Goal: Understand process/instructions: Learn how to perform a task or action

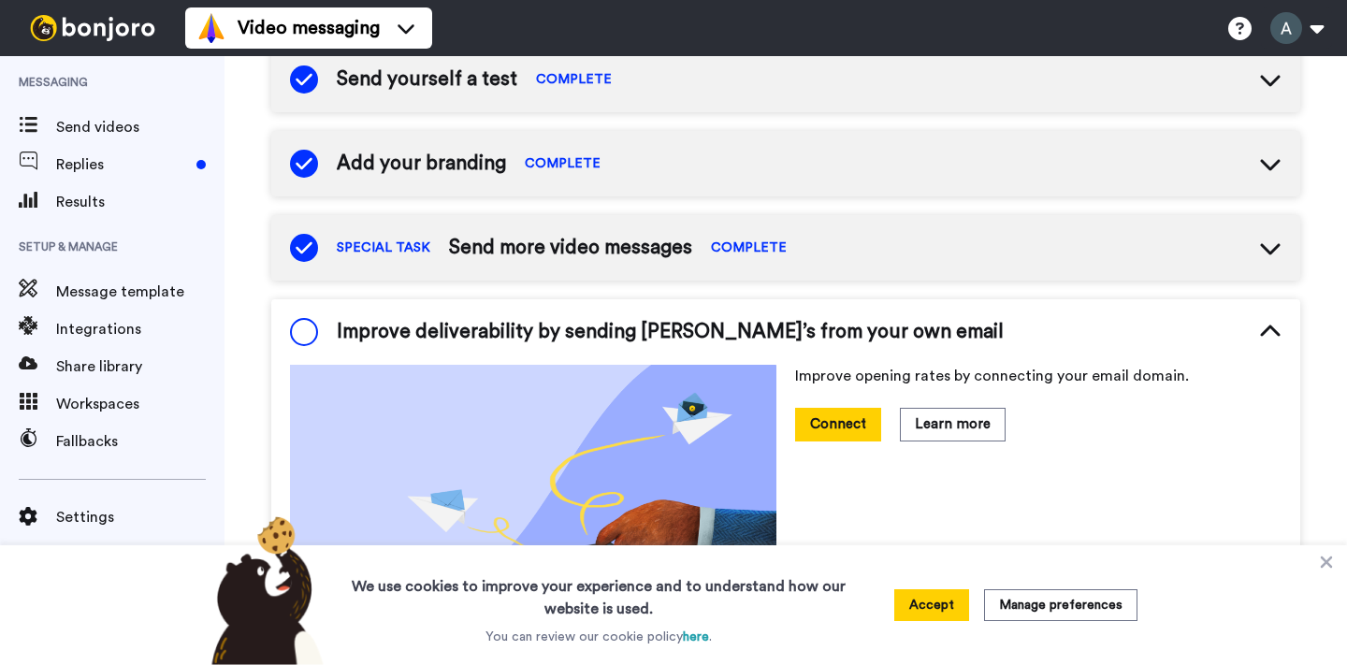
scroll to position [247, 0]
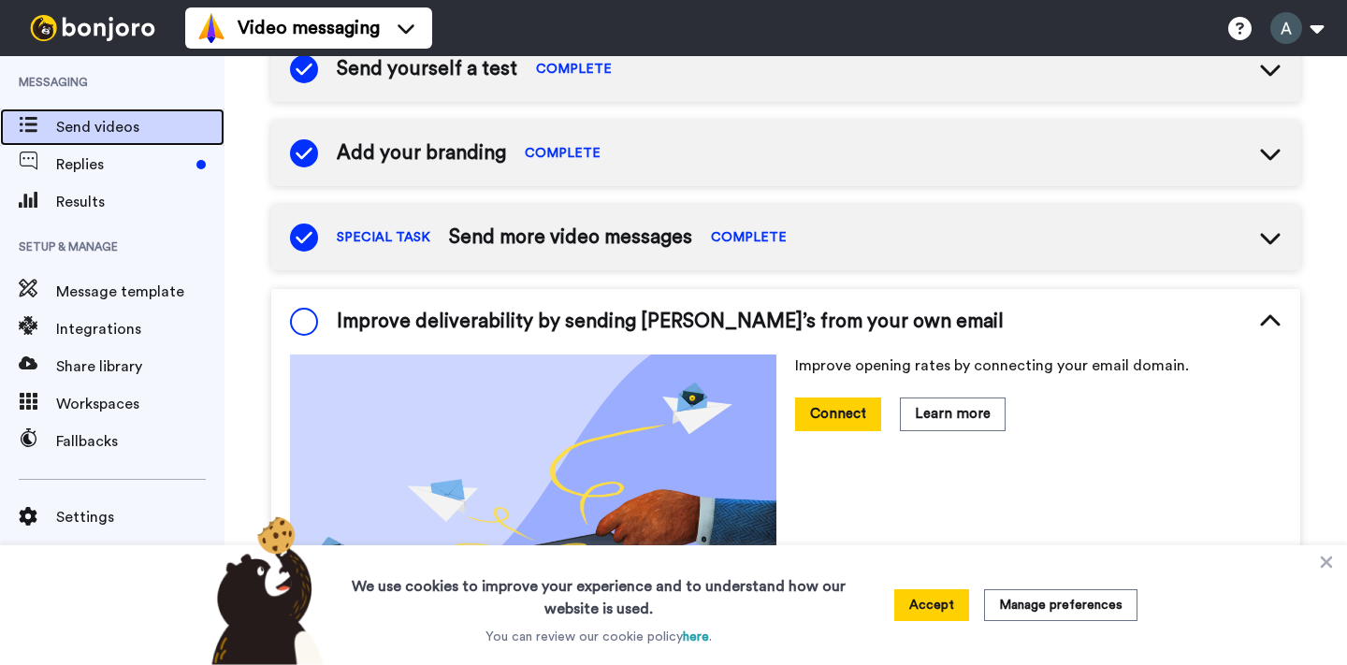
click at [130, 132] on span "Send videos" at bounding box center [140, 127] width 168 height 22
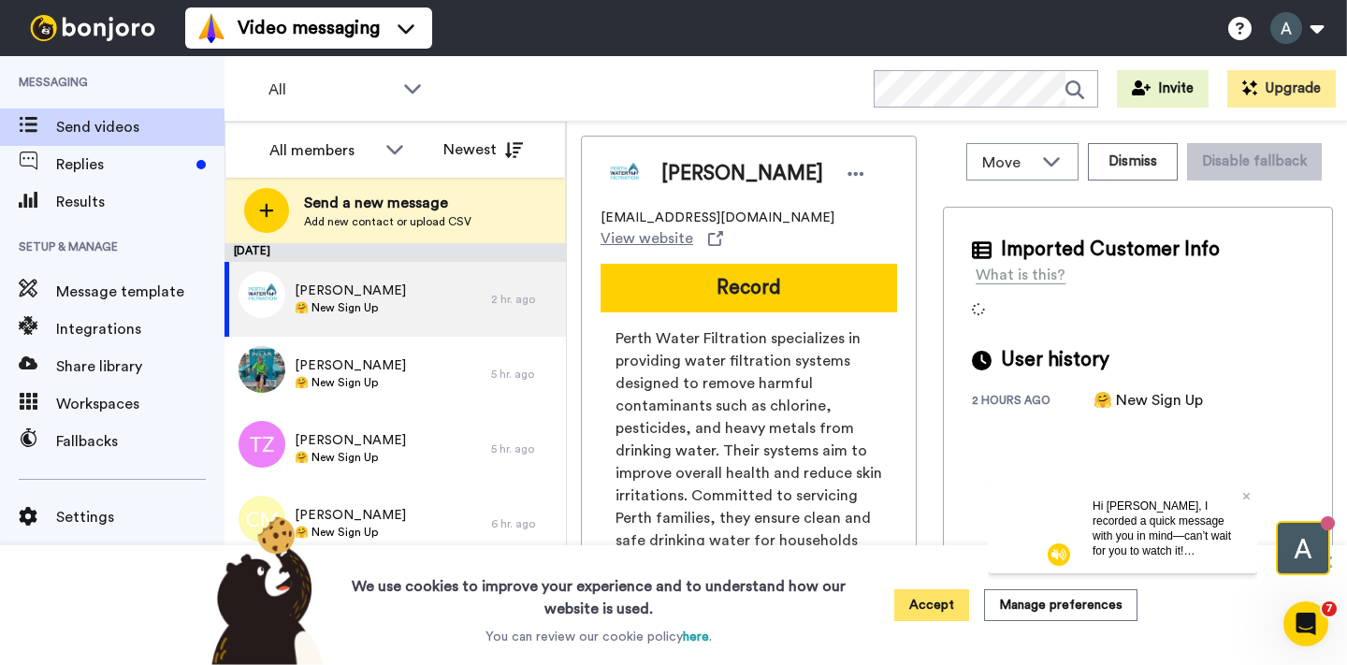
click at [927, 598] on button "Accept" at bounding box center [931, 605] width 75 height 32
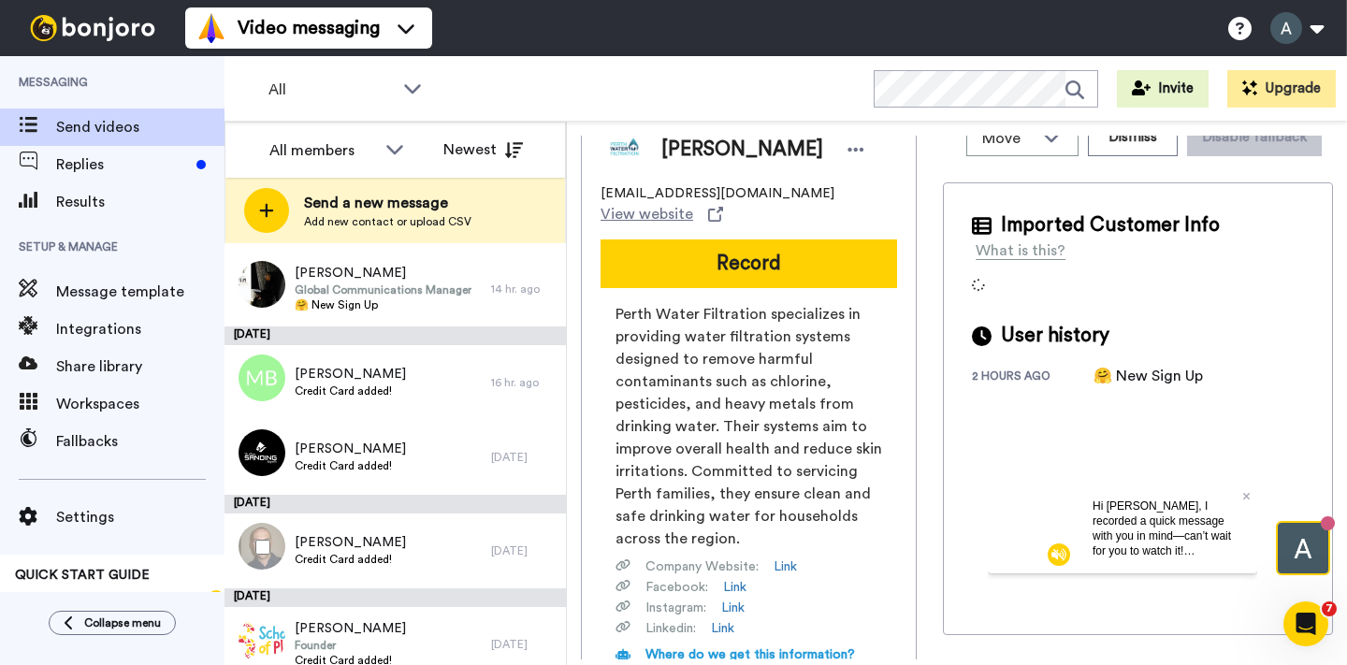
scroll to position [603, 0]
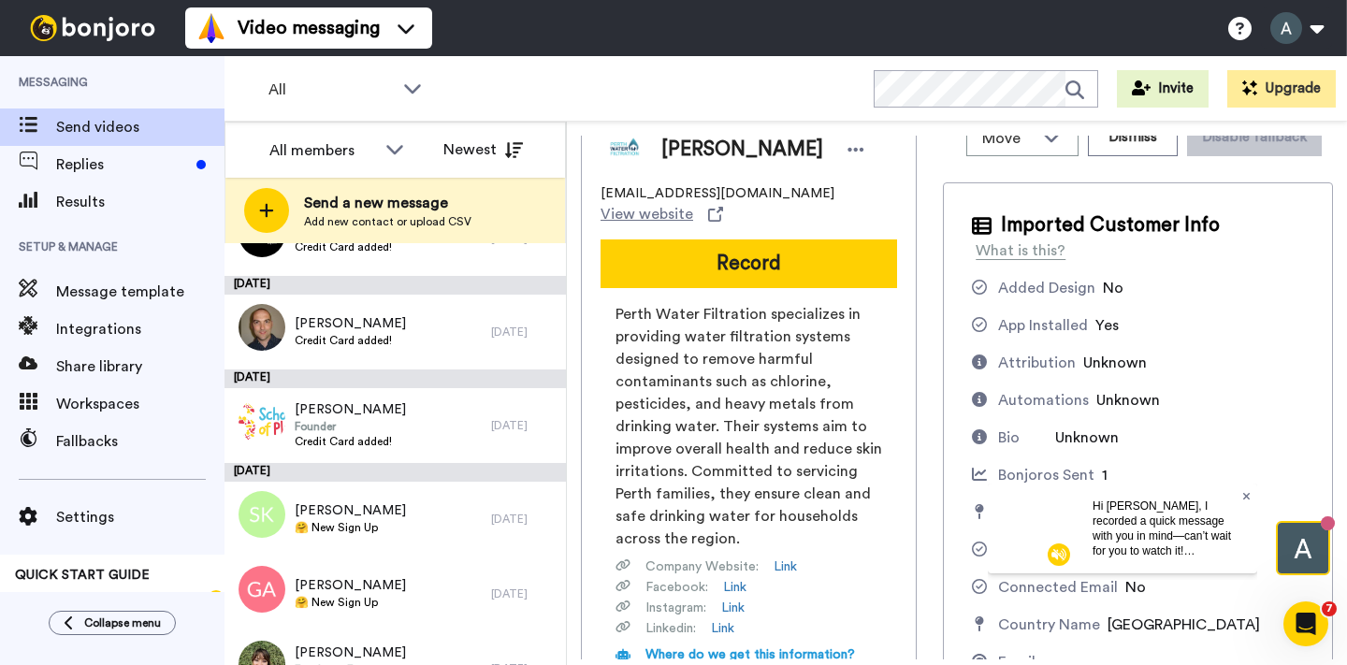
click at [1245, 493] on icon at bounding box center [1246, 495] width 7 height 11
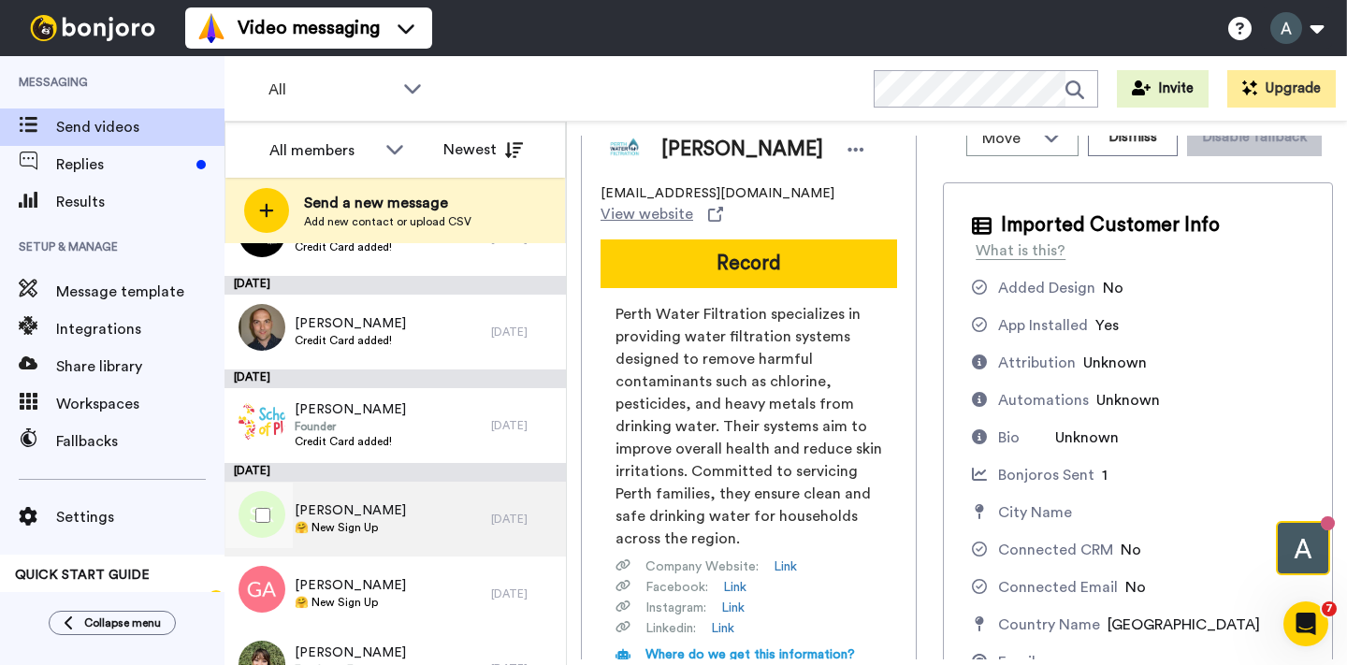
scroll to position [0, 0]
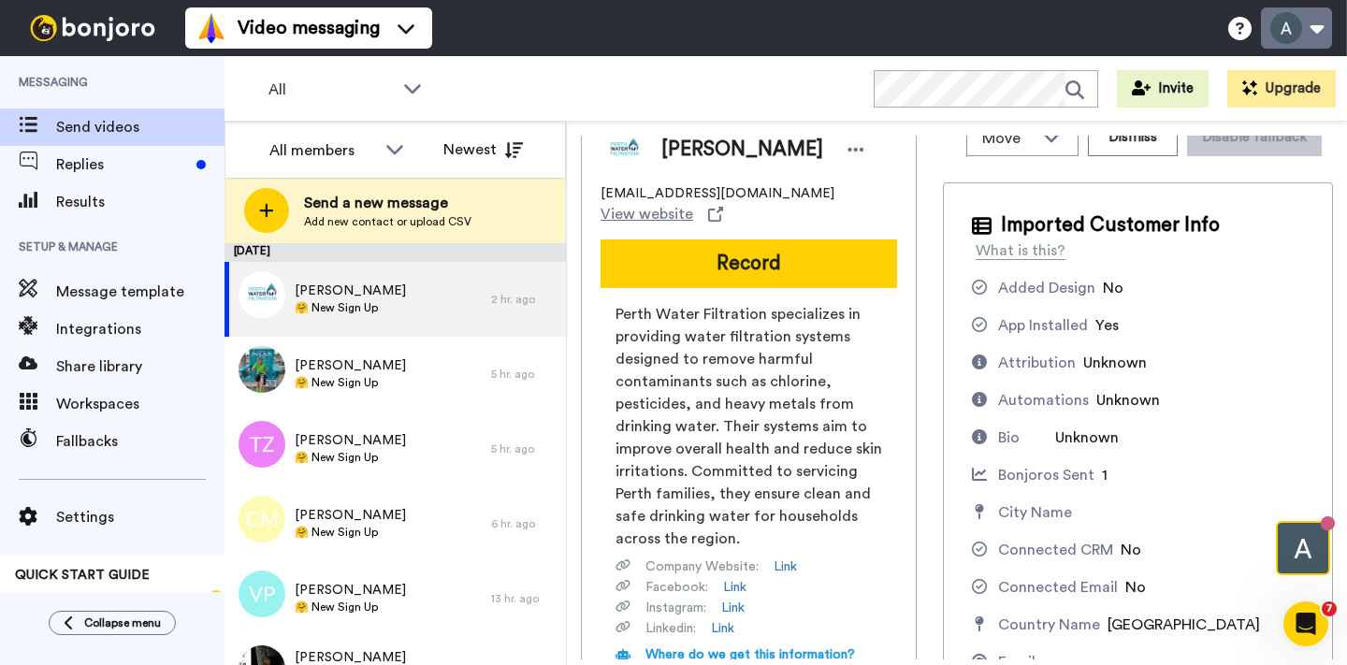
click at [1324, 21] on button at bounding box center [1296, 27] width 71 height 41
